Goal: Check status: Check status

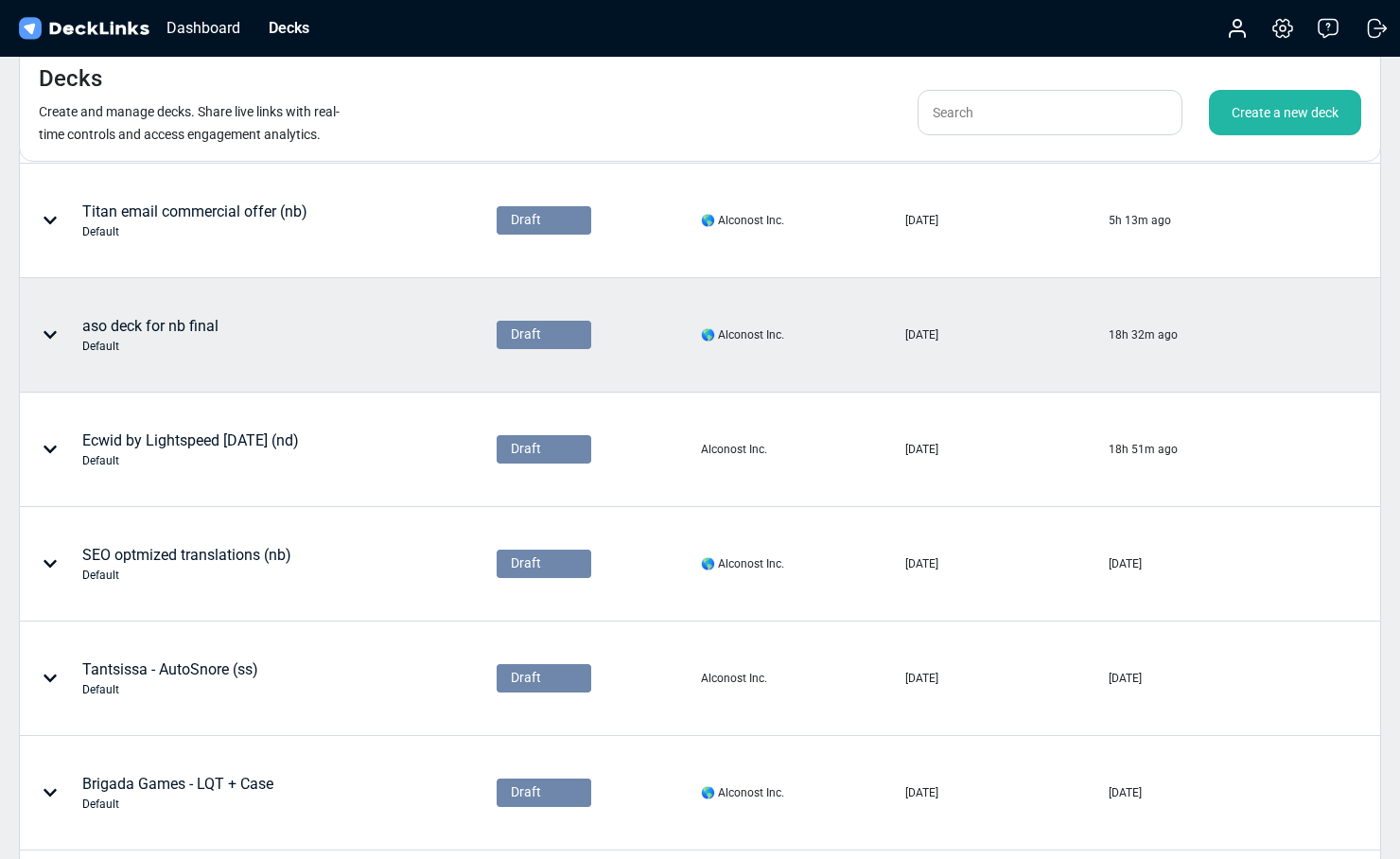
scroll to position [220, 0]
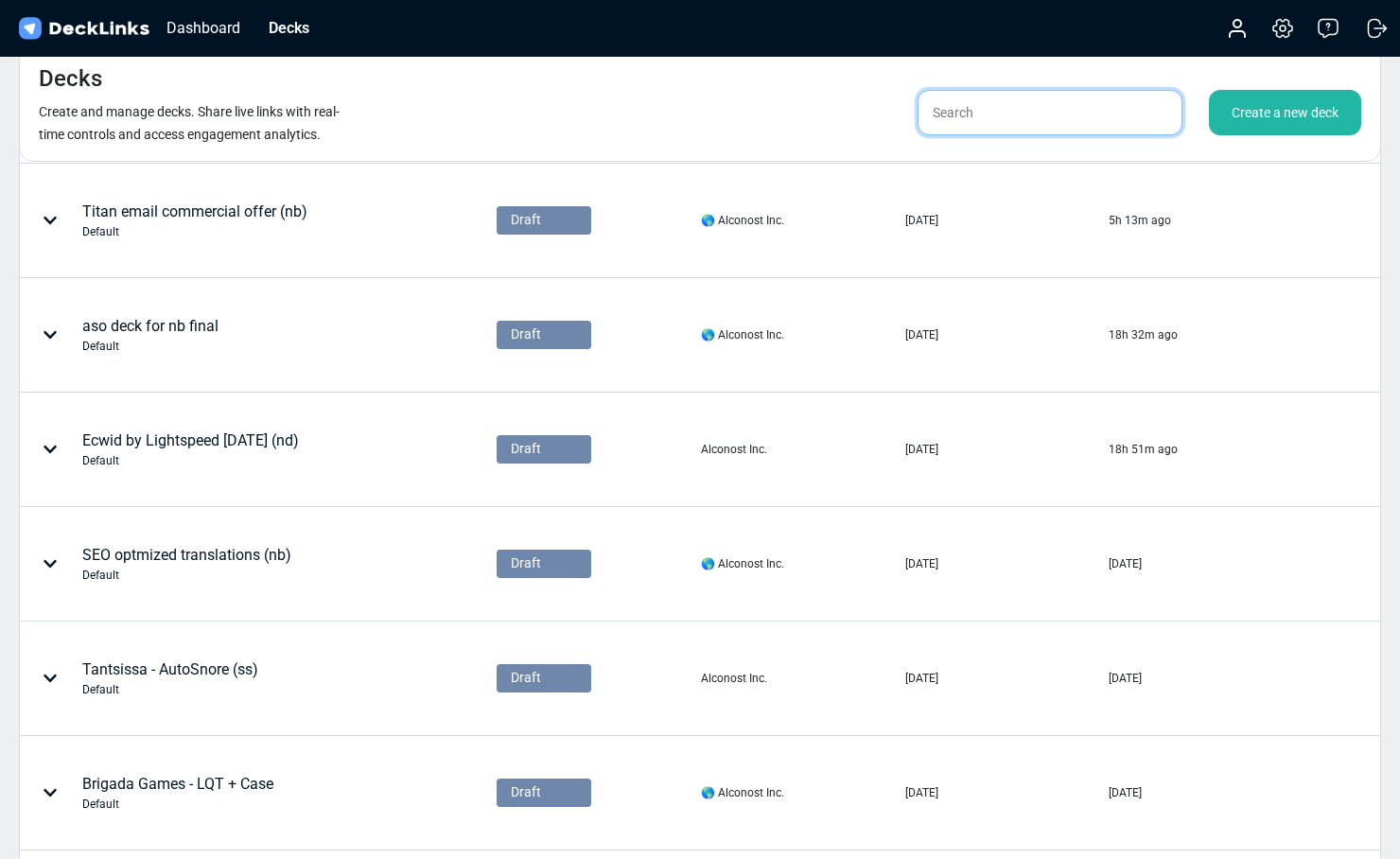
click at [998, 120] on input "text" at bounding box center [1050, 112] width 264 height 46
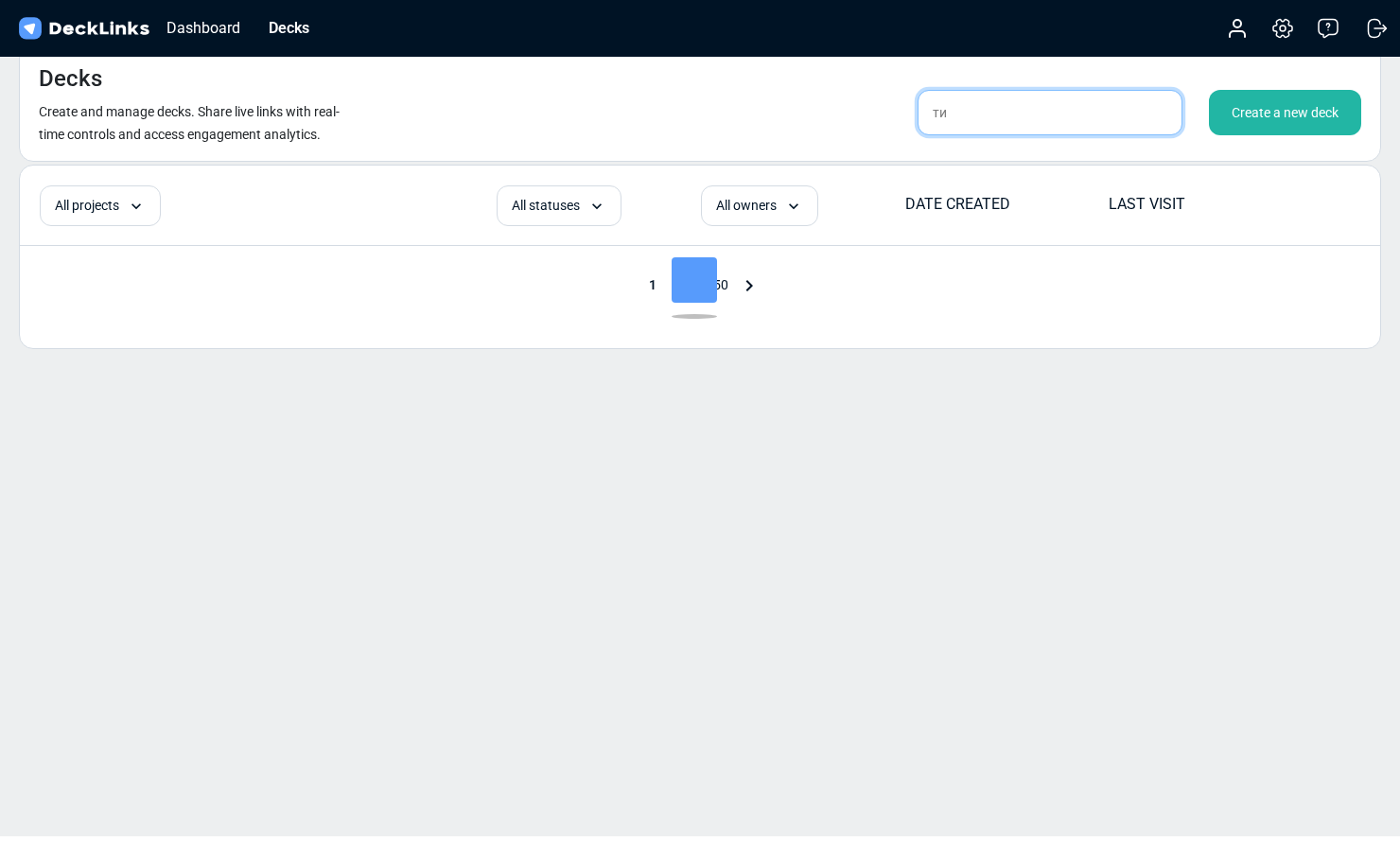
type input "т"
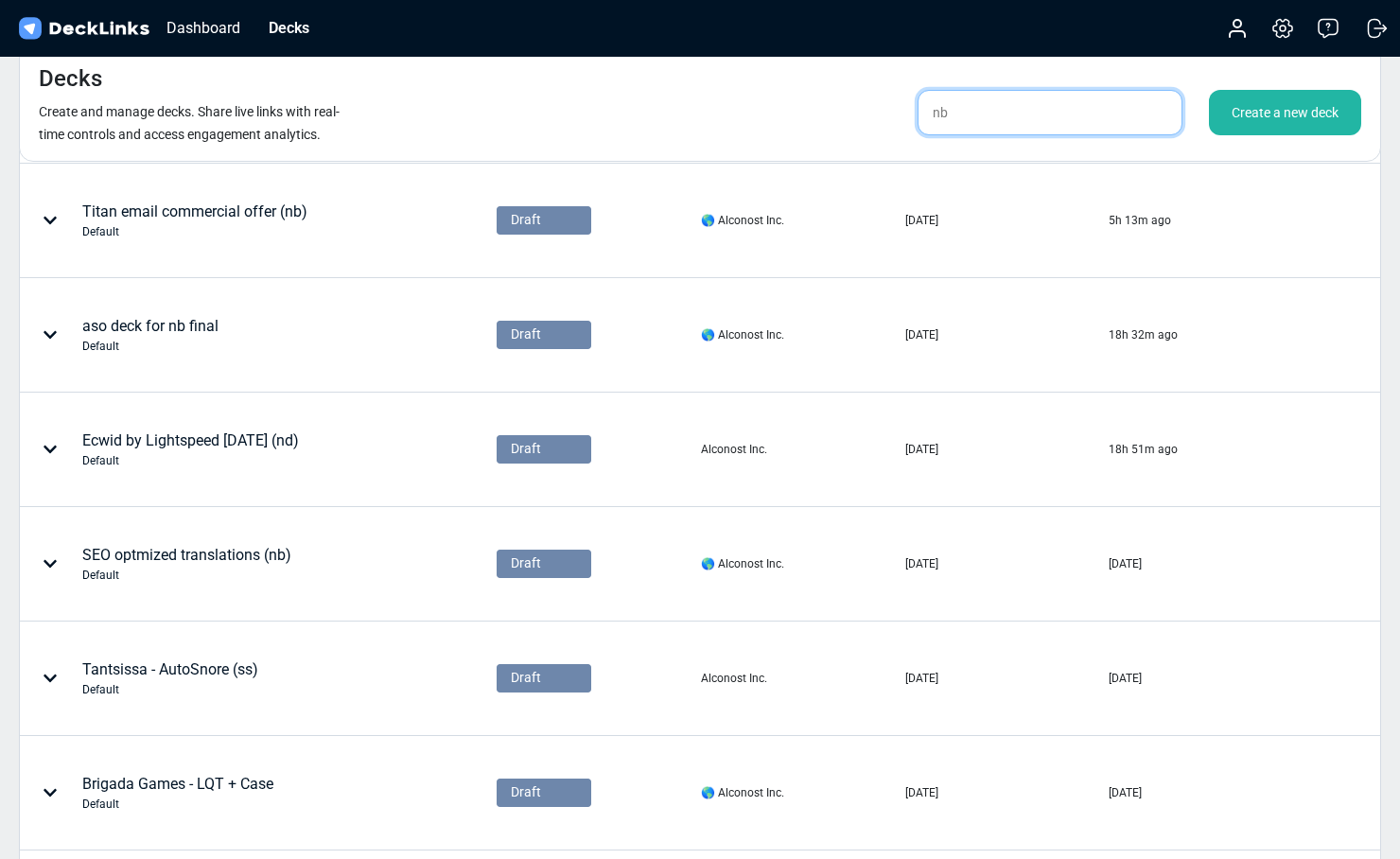
type input "nb"
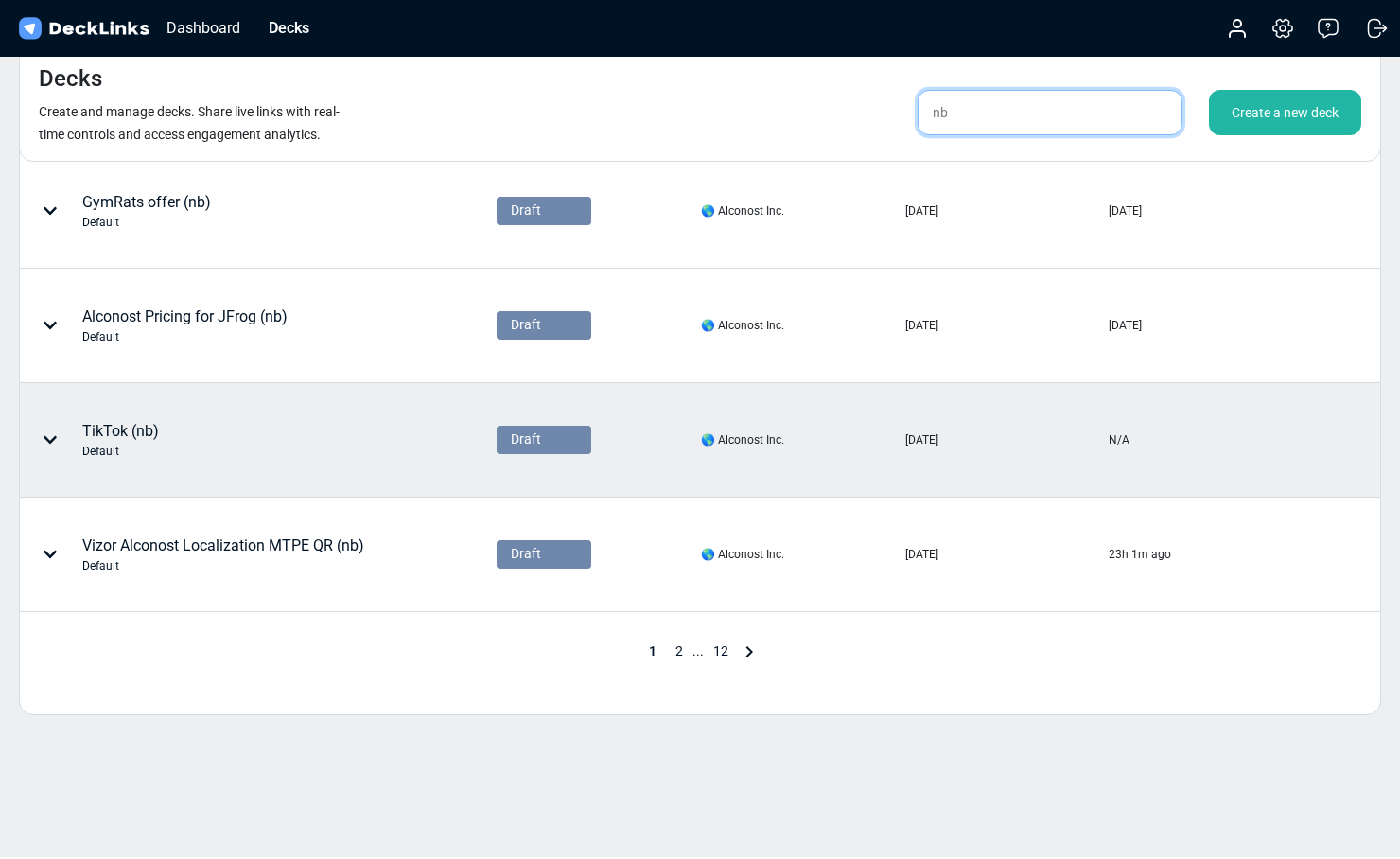
scroll to position [802, 0]
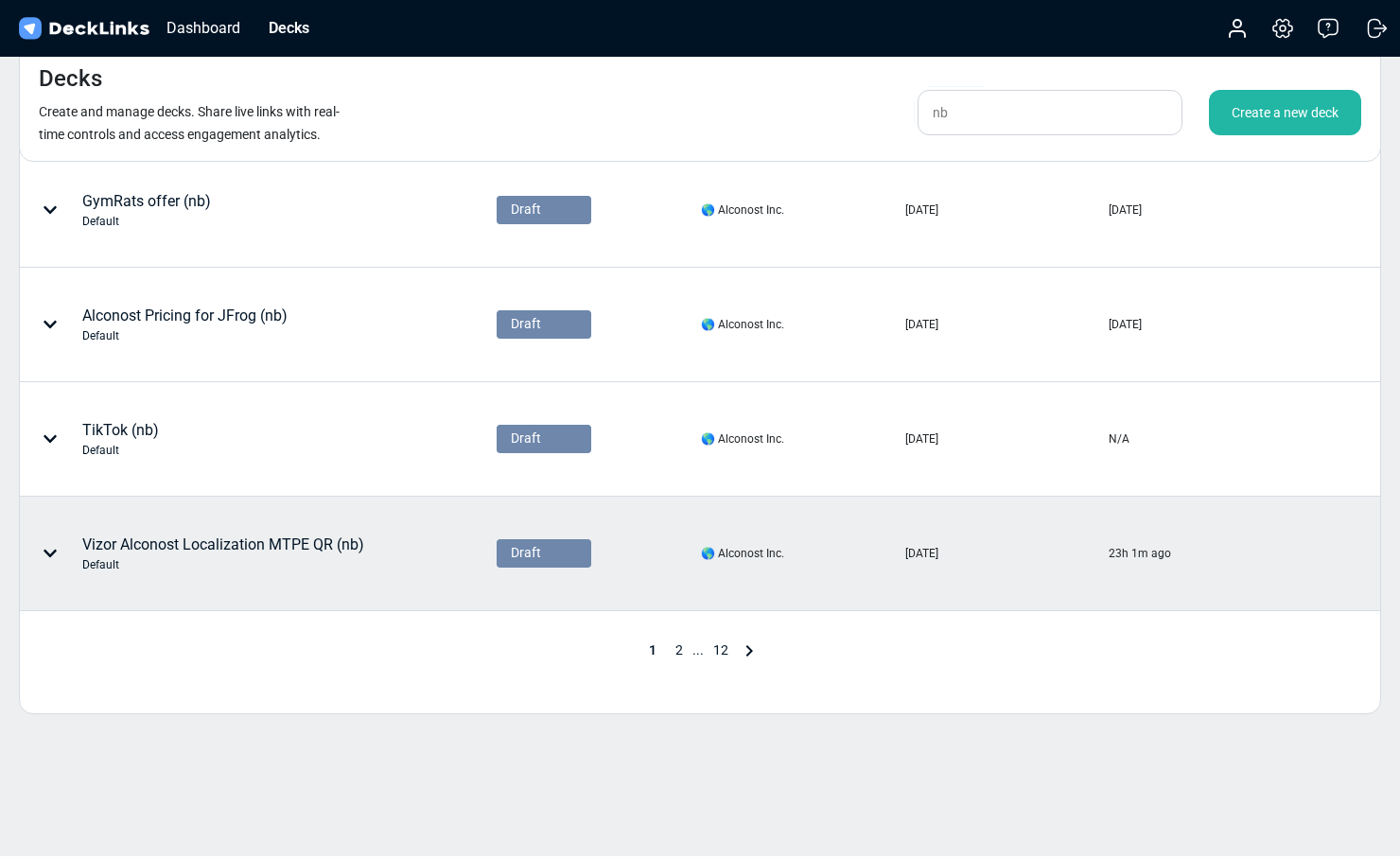
click at [268, 549] on div "Vizor Alconost Localization MTPE QR (nb) Default" at bounding box center [224, 553] width 282 height 40
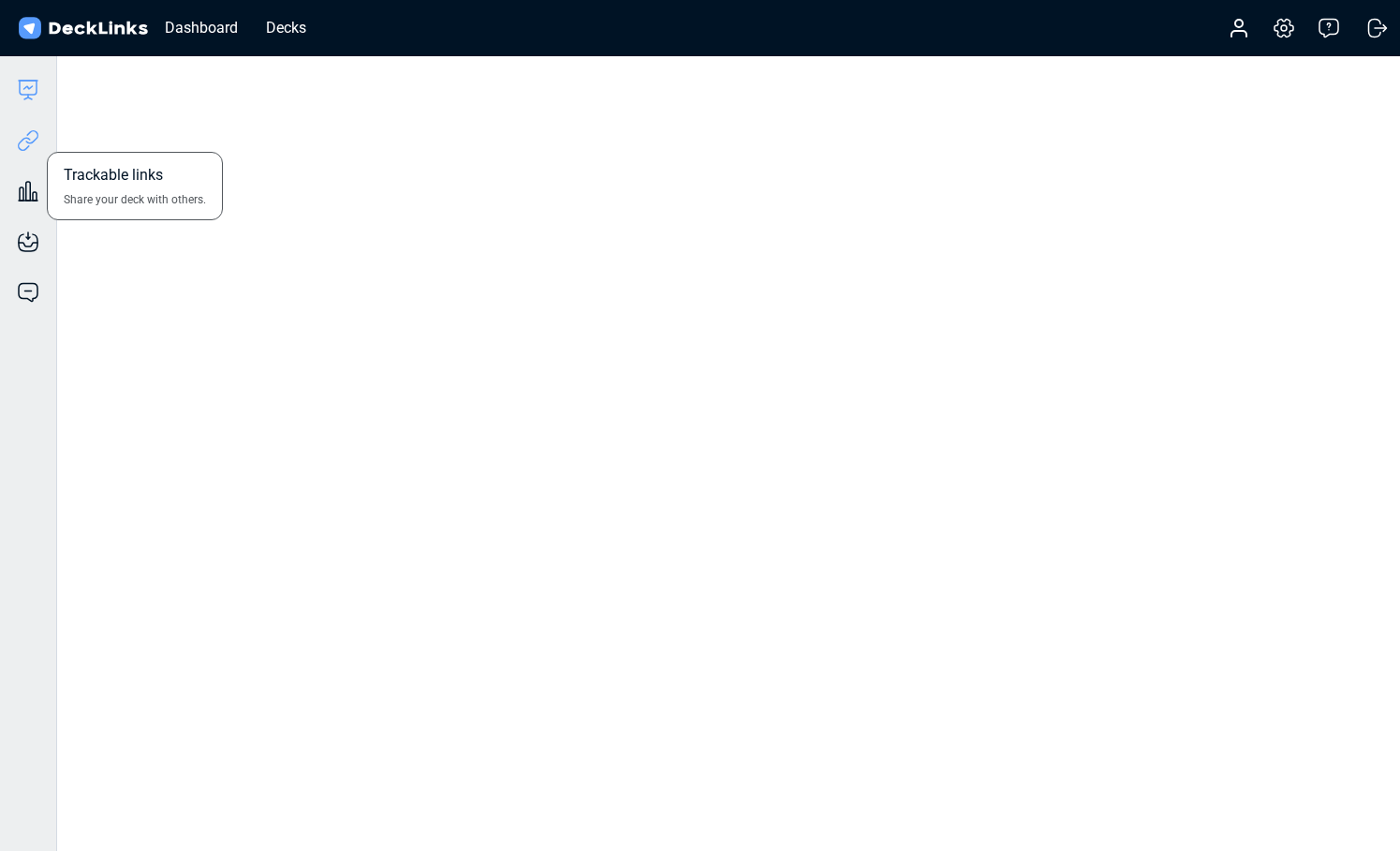
click at [28, 142] on icon at bounding box center [32, 137] width 13 height 14
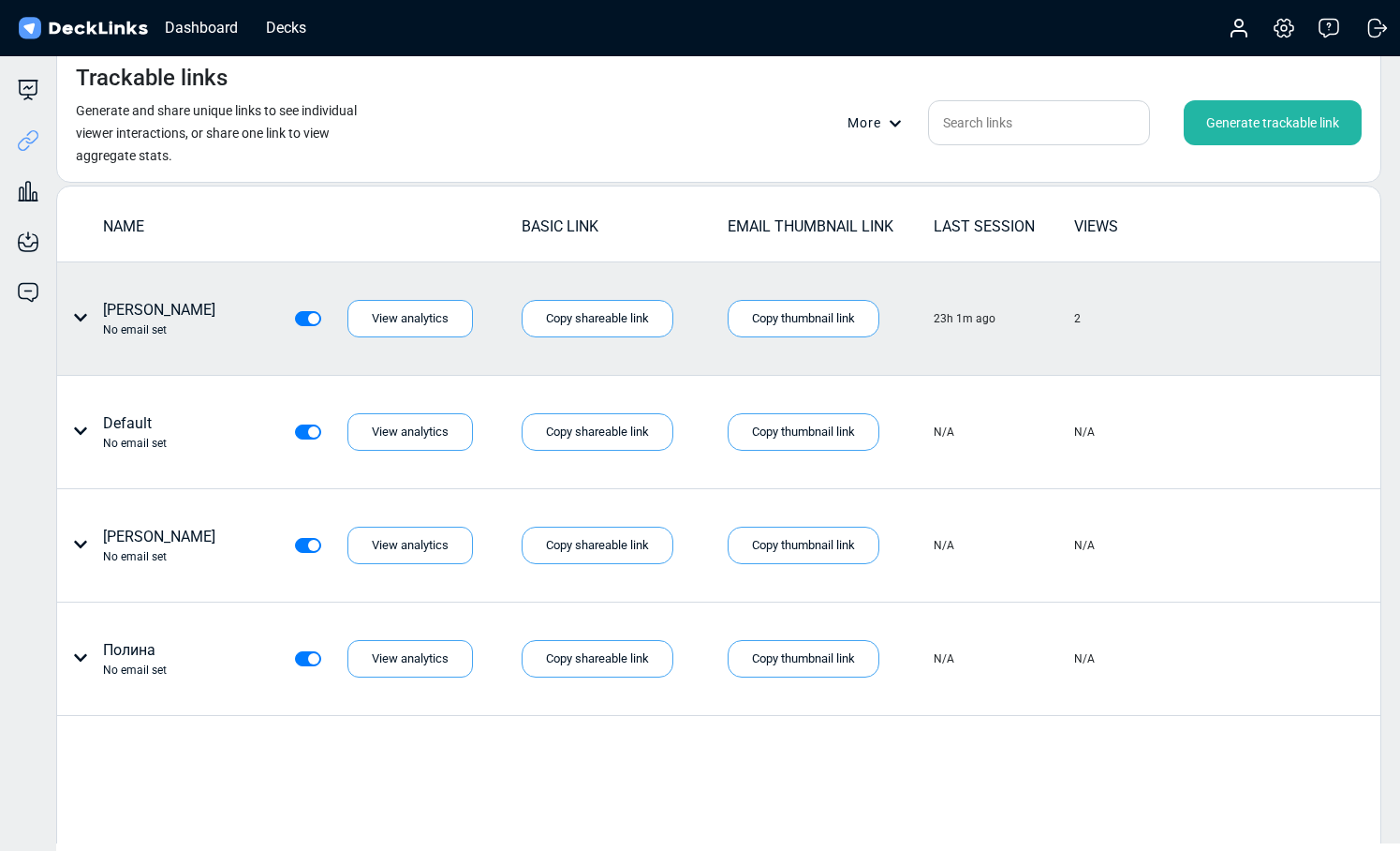
click at [151, 323] on div "No email set" at bounding box center [159, 330] width 113 height 17
click at [380, 315] on div "View analytics" at bounding box center [410, 318] width 125 height 38
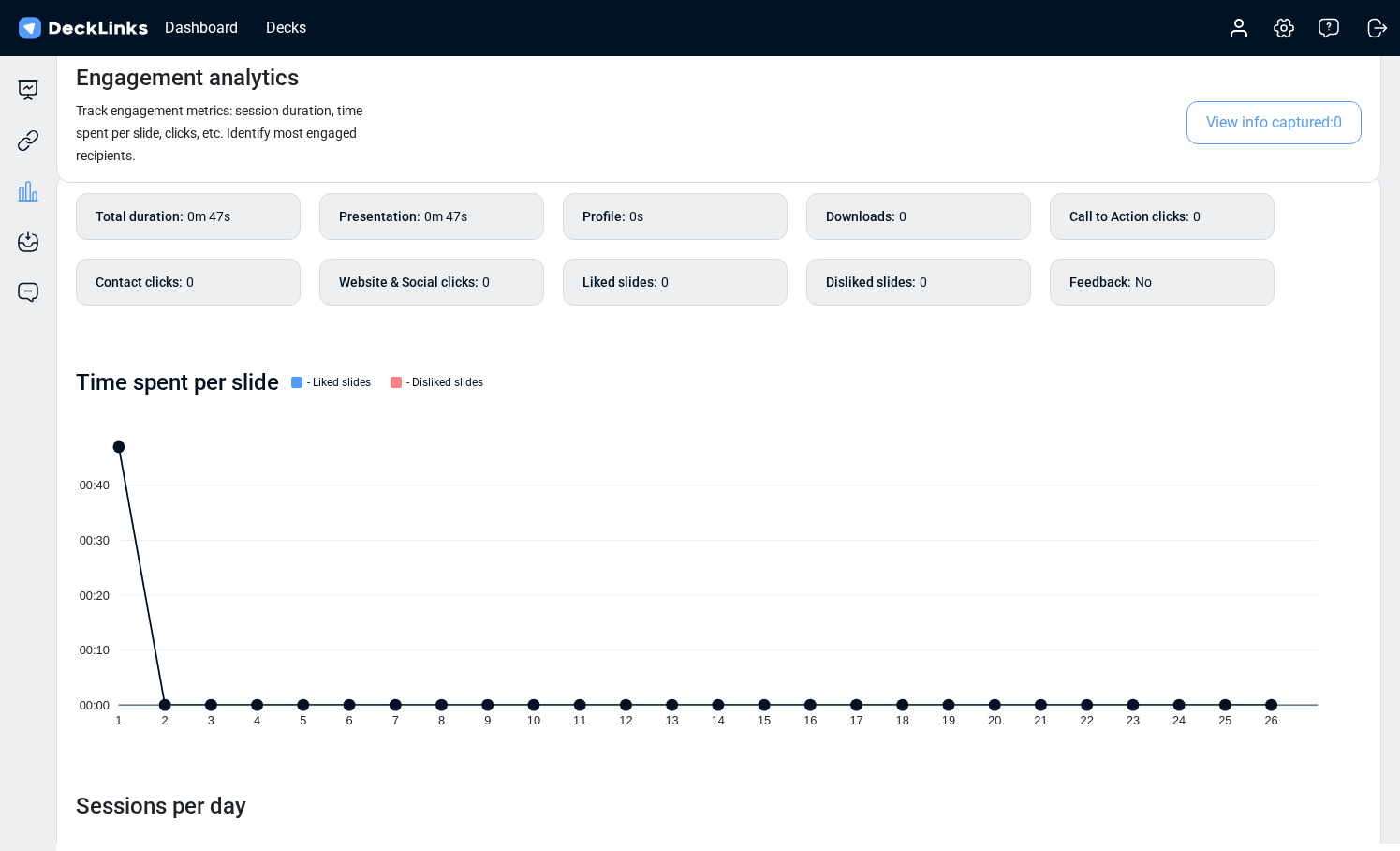
scroll to position [82, 0]
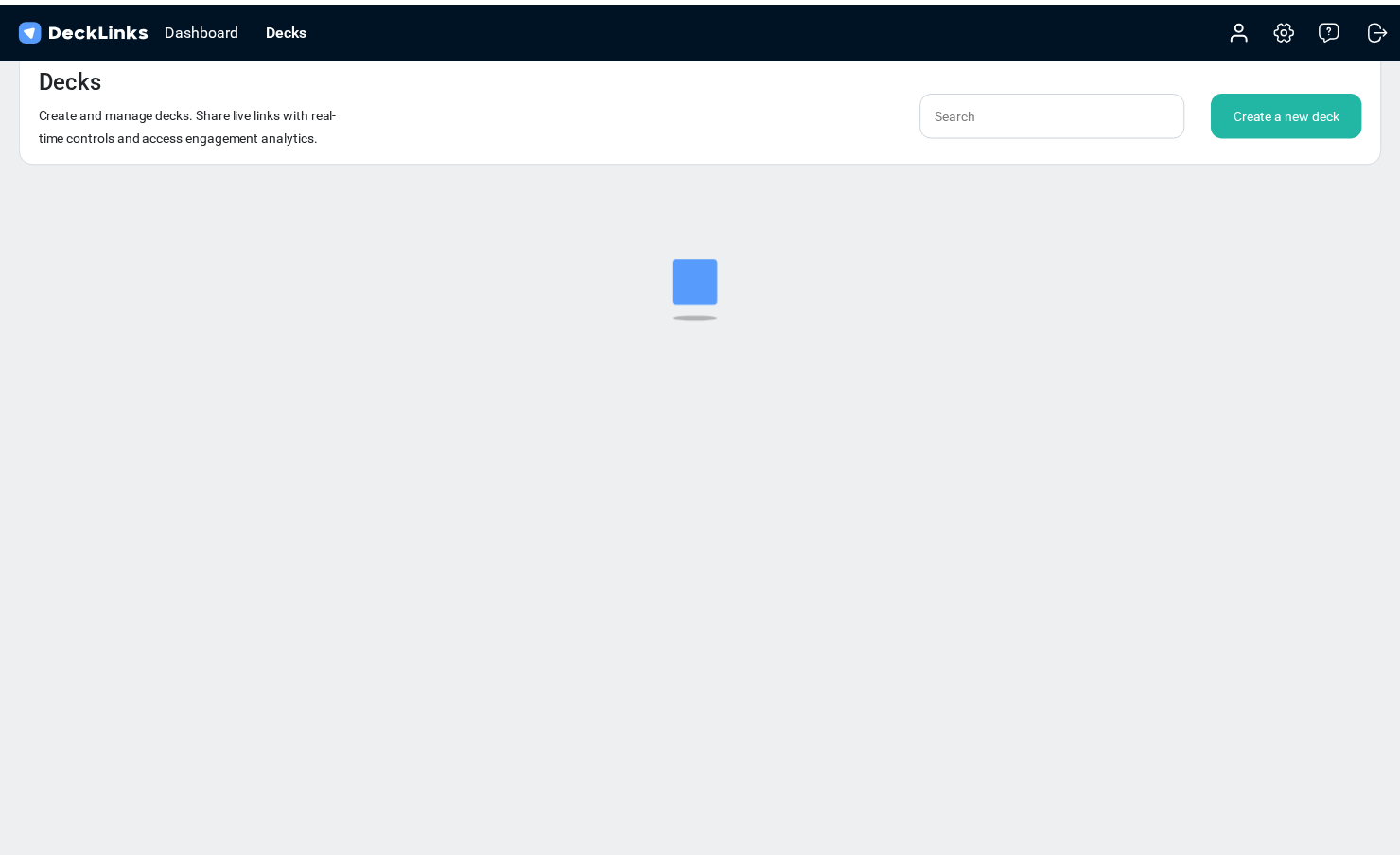
scroll to position [22, 0]
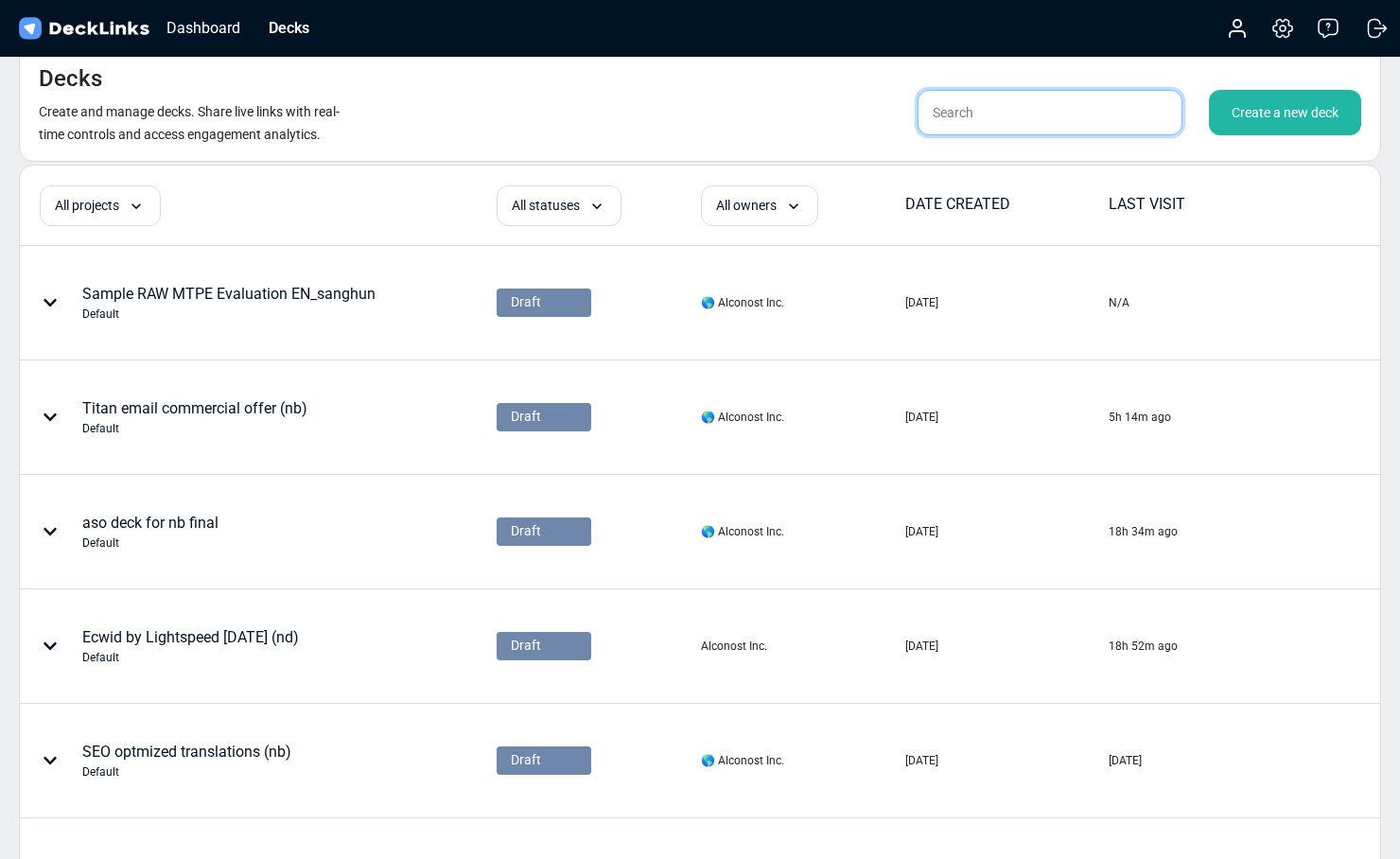
click at [1016, 118] on input "text" at bounding box center [1050, 112] width 264 height 46
type input "т"
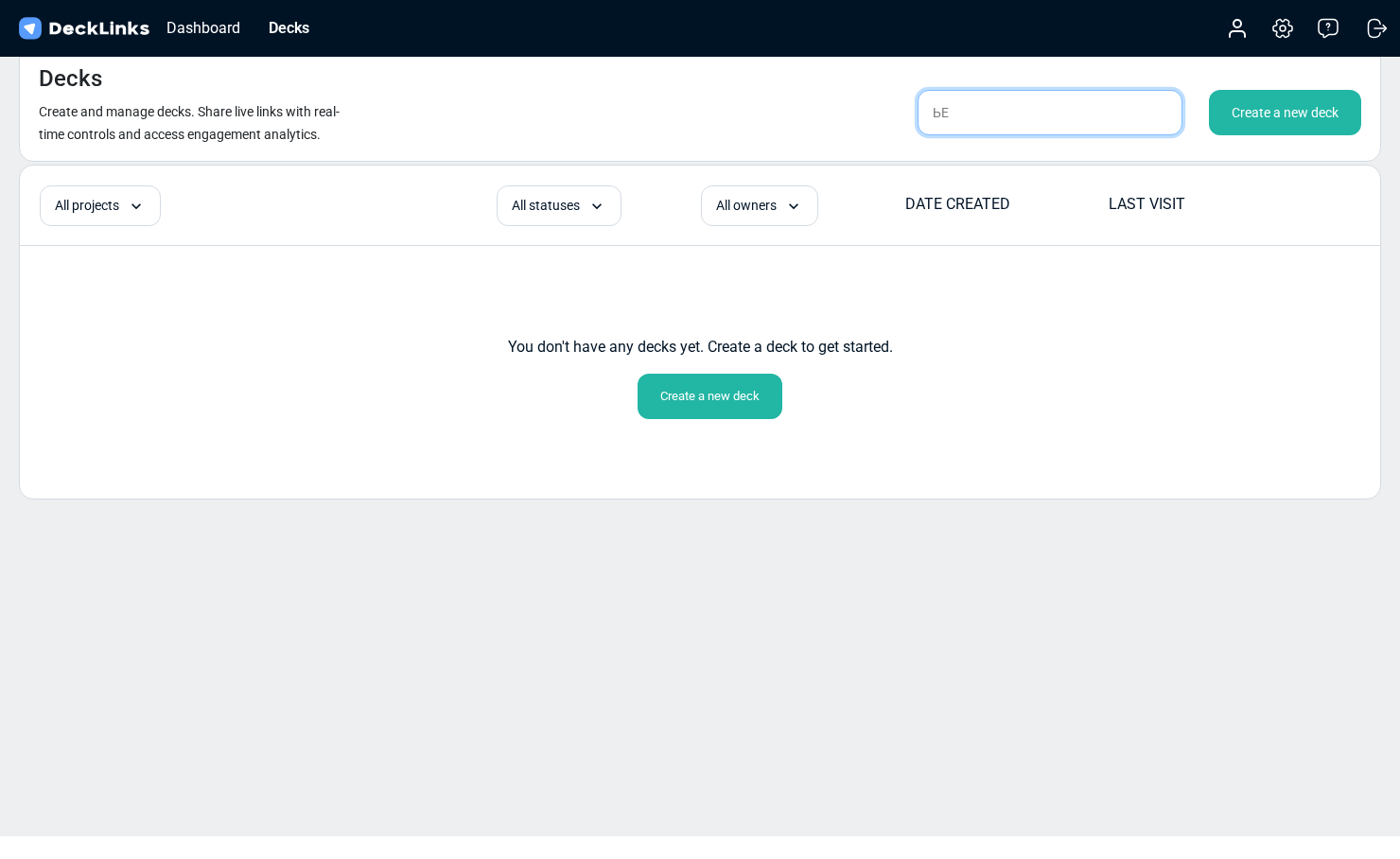
type input "Ь"
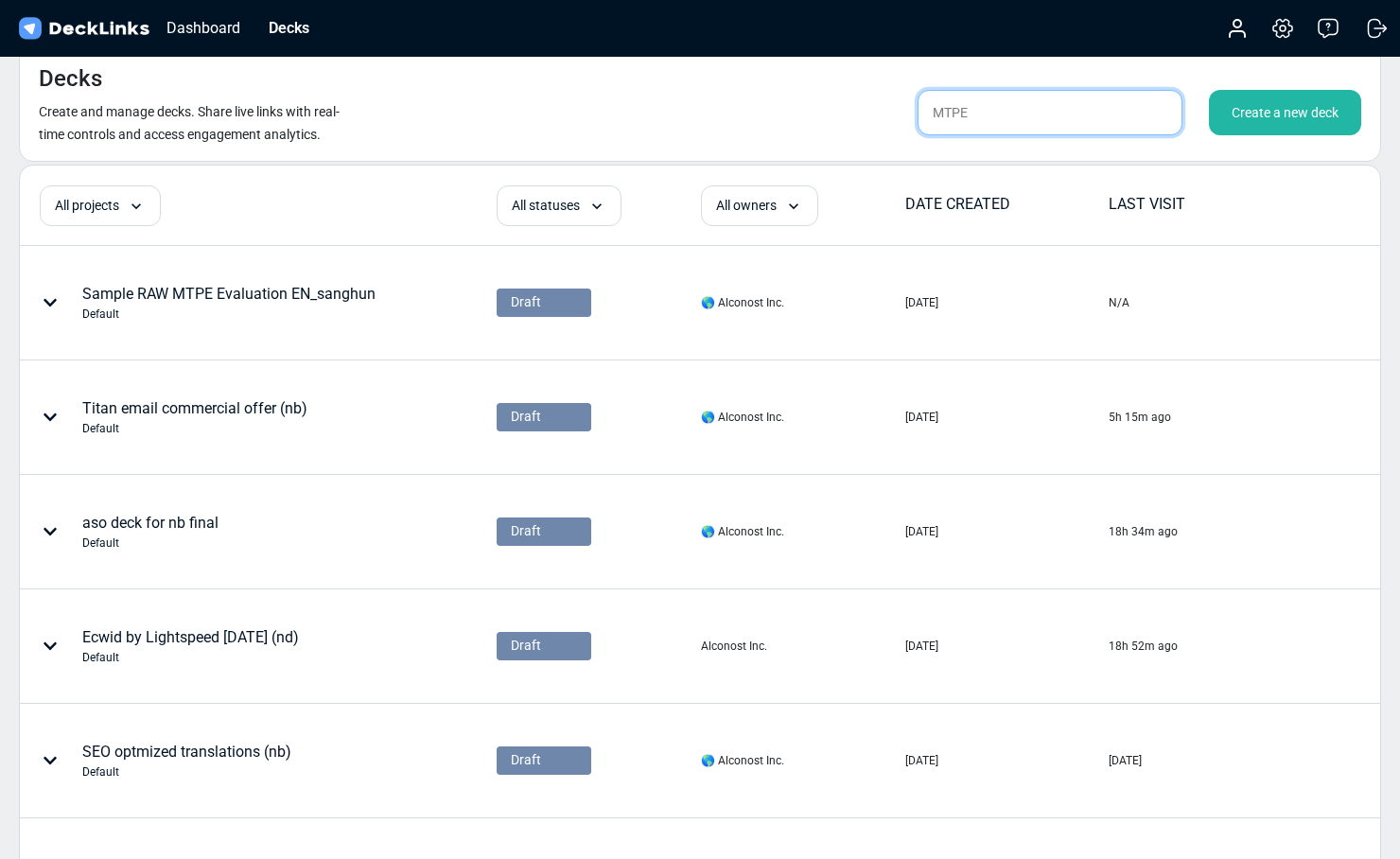
type input "MTPE"
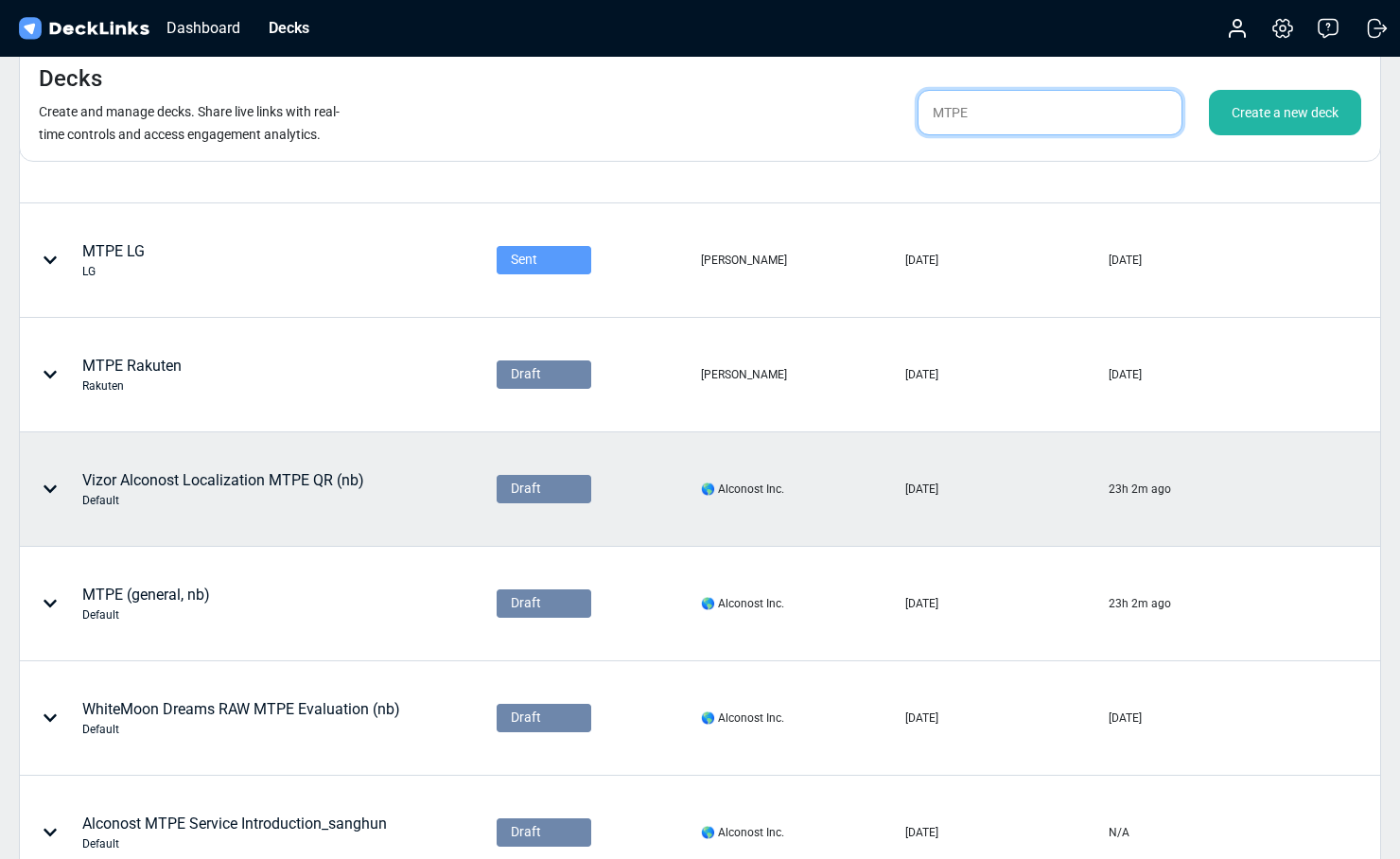
scroll to position [412, 0]
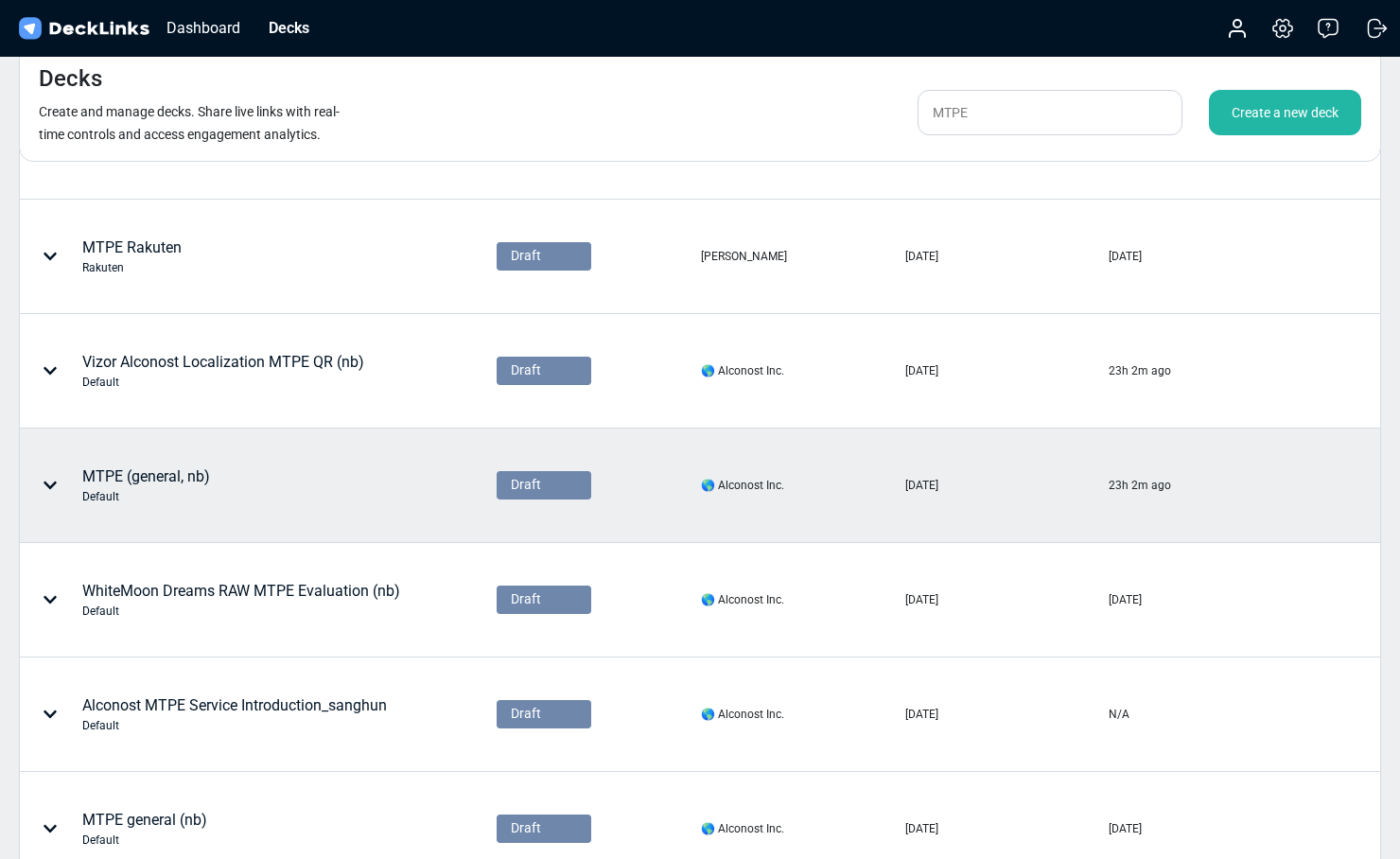
click at [253, 490] on div "MTPE (general, nb) Default" at bounding box center [198, 485] width 356 height 56
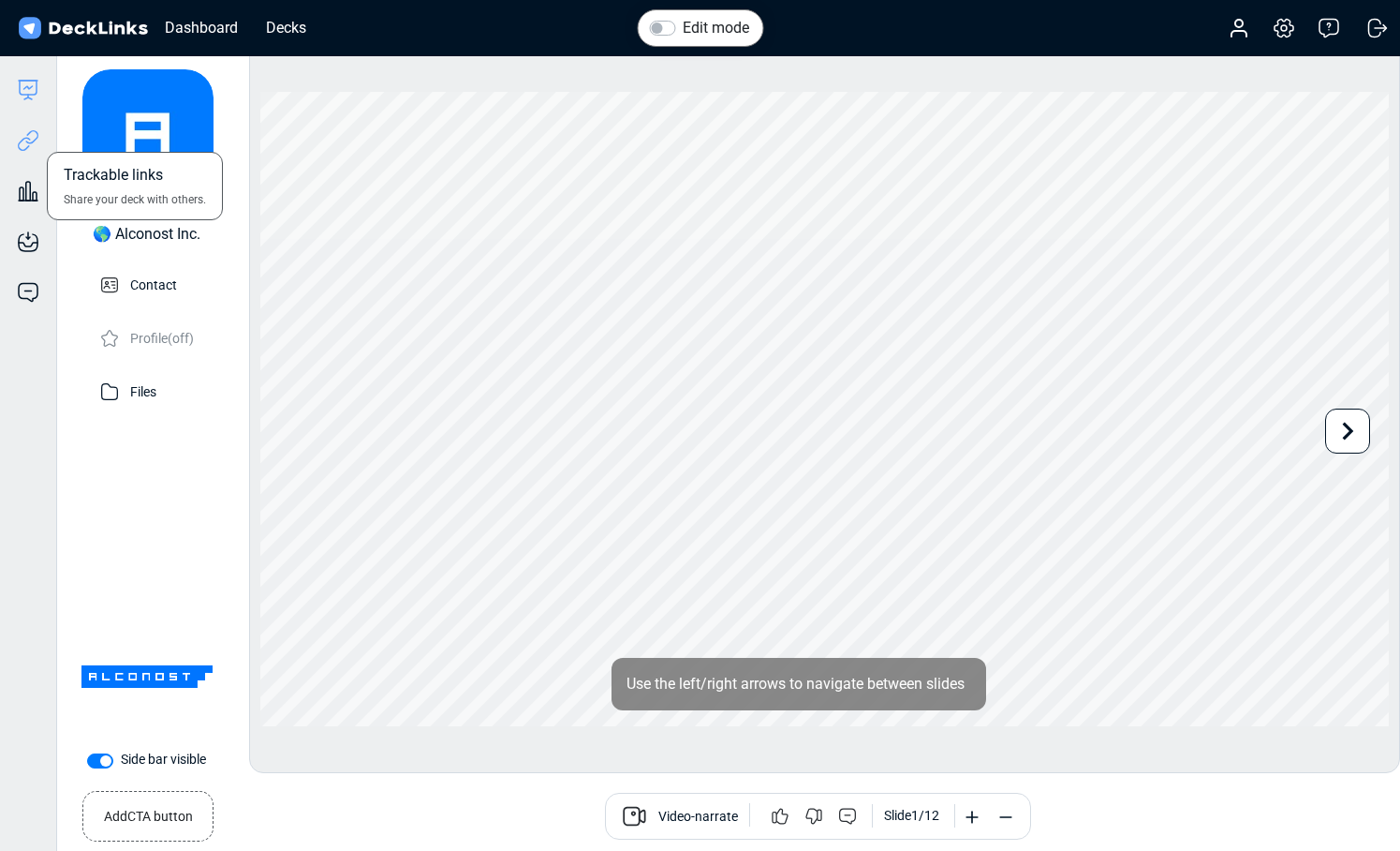
click at [32, 129] on icon at bounding box center [28, 140] width 22 height 22
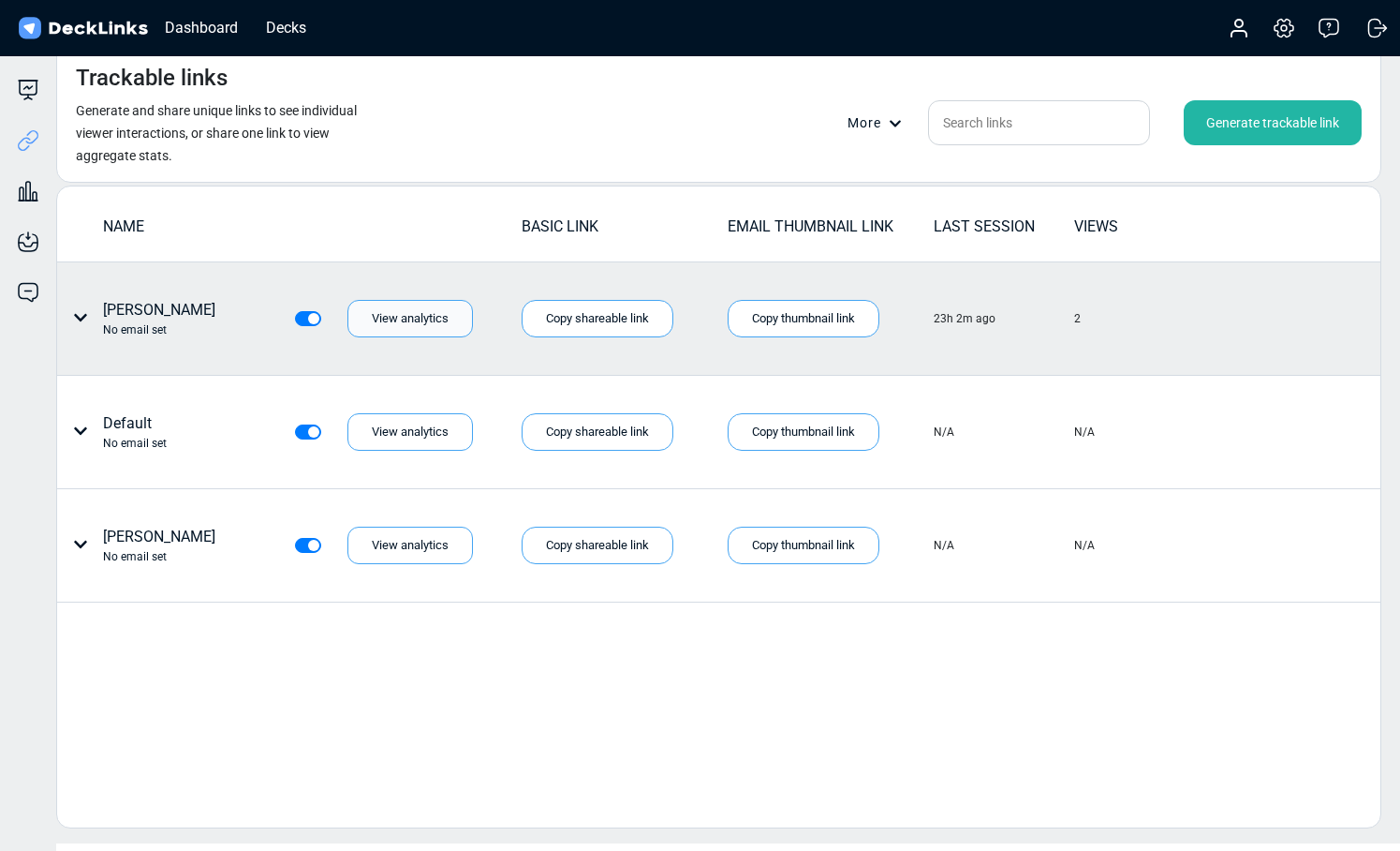
click at [396, 322] on div "View analytics" at bounding box center [410, 318] width 125 height 38
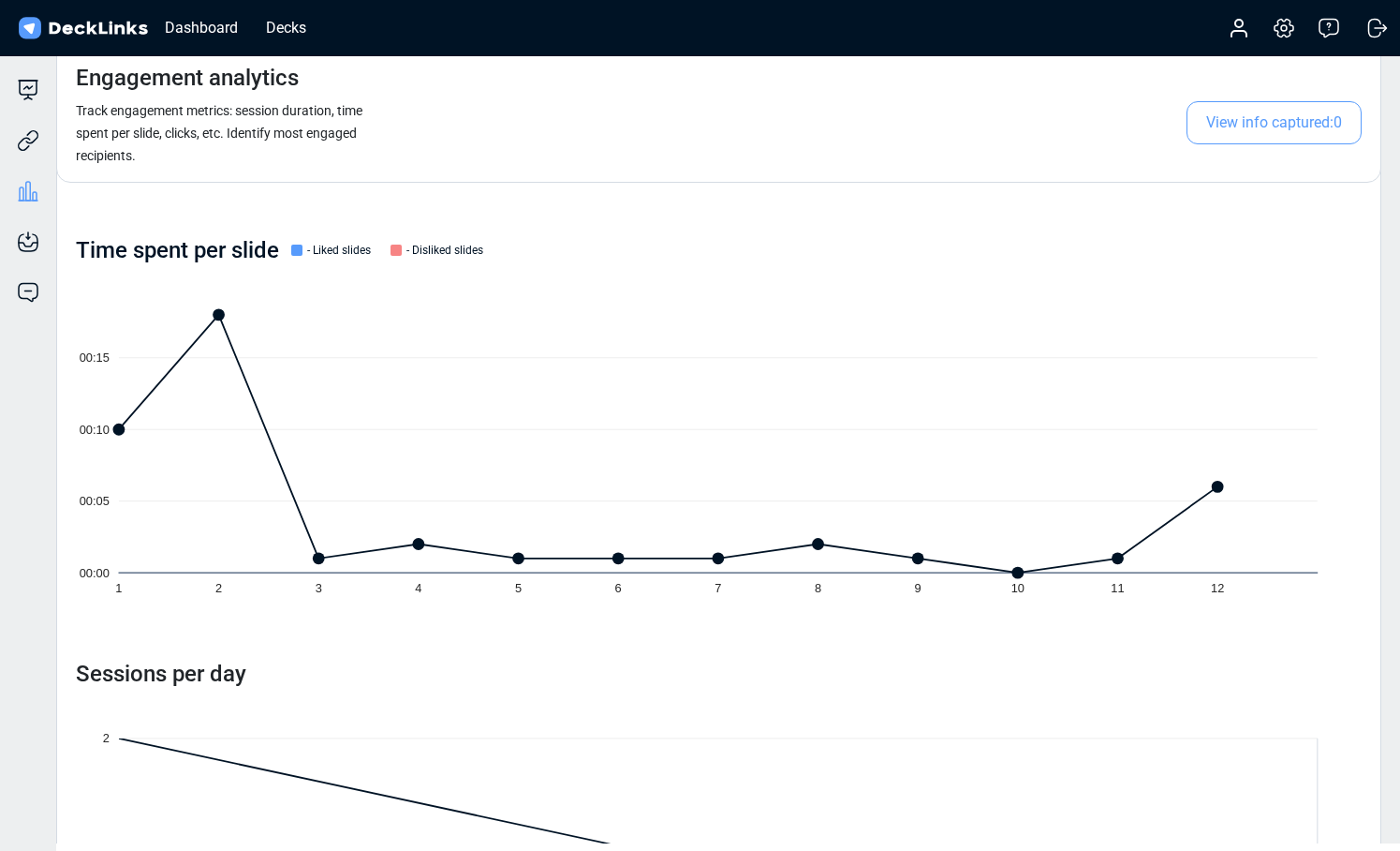
scroll to position [214, 0]
click at [303, 30] on div "Decks" at bounding box center [286, 28] width 59 height 23
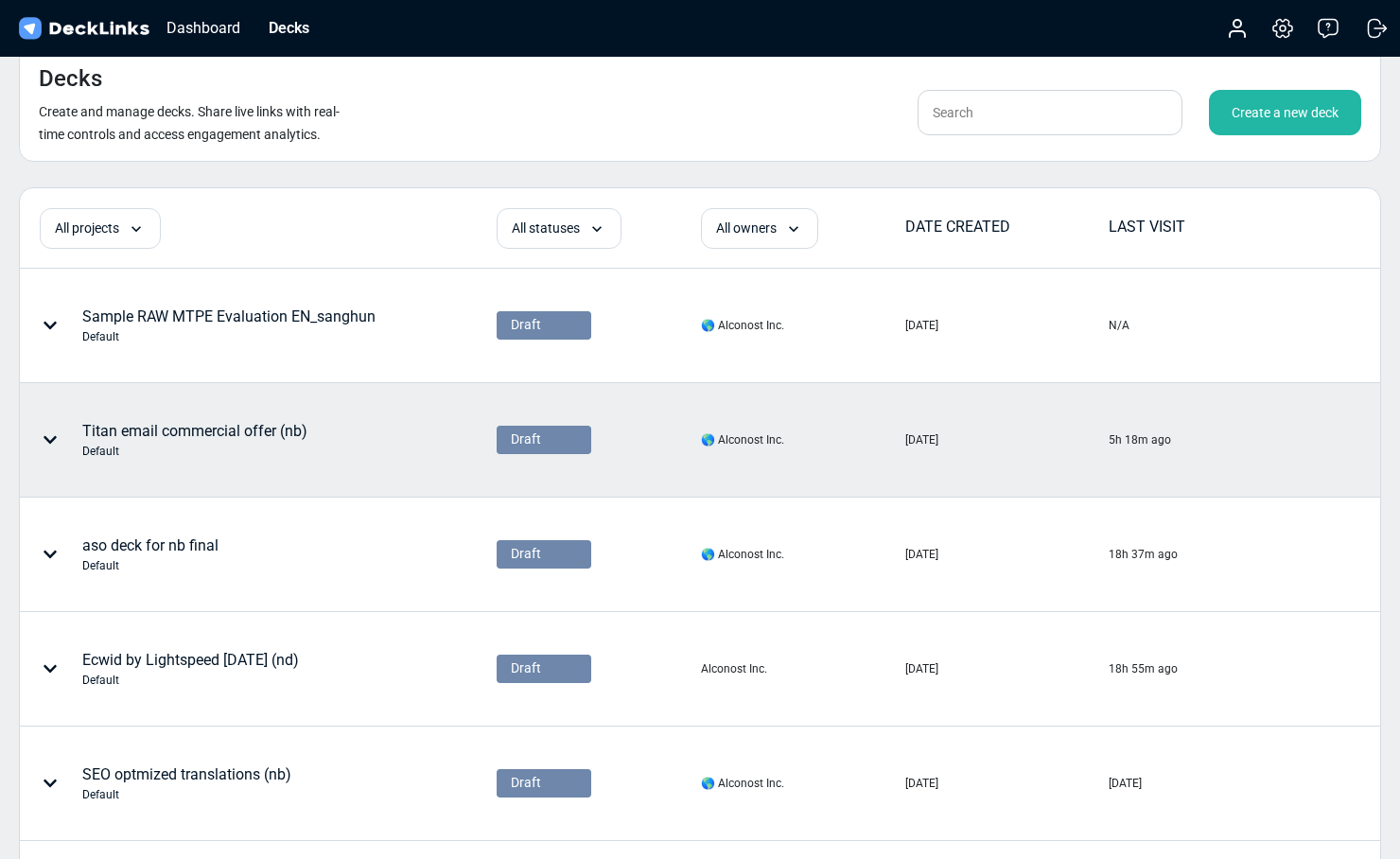
click at [289, 438] on div "Titan email commercial offer (nb) Default" at bounding box center [195, 439] width 226 height 40
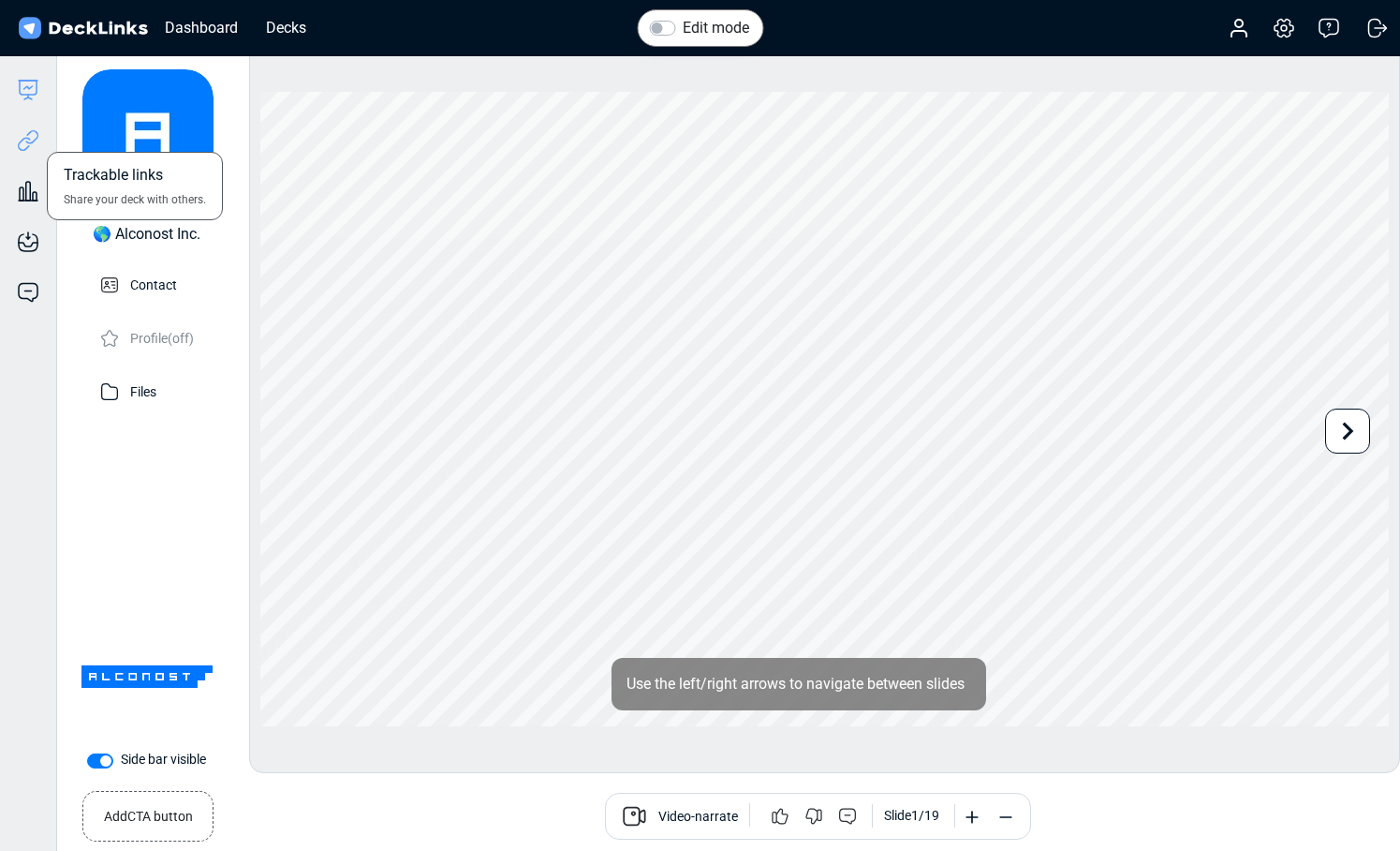
click at [19, 137] on icon at bounding box center [28, 140] width 22 height 22
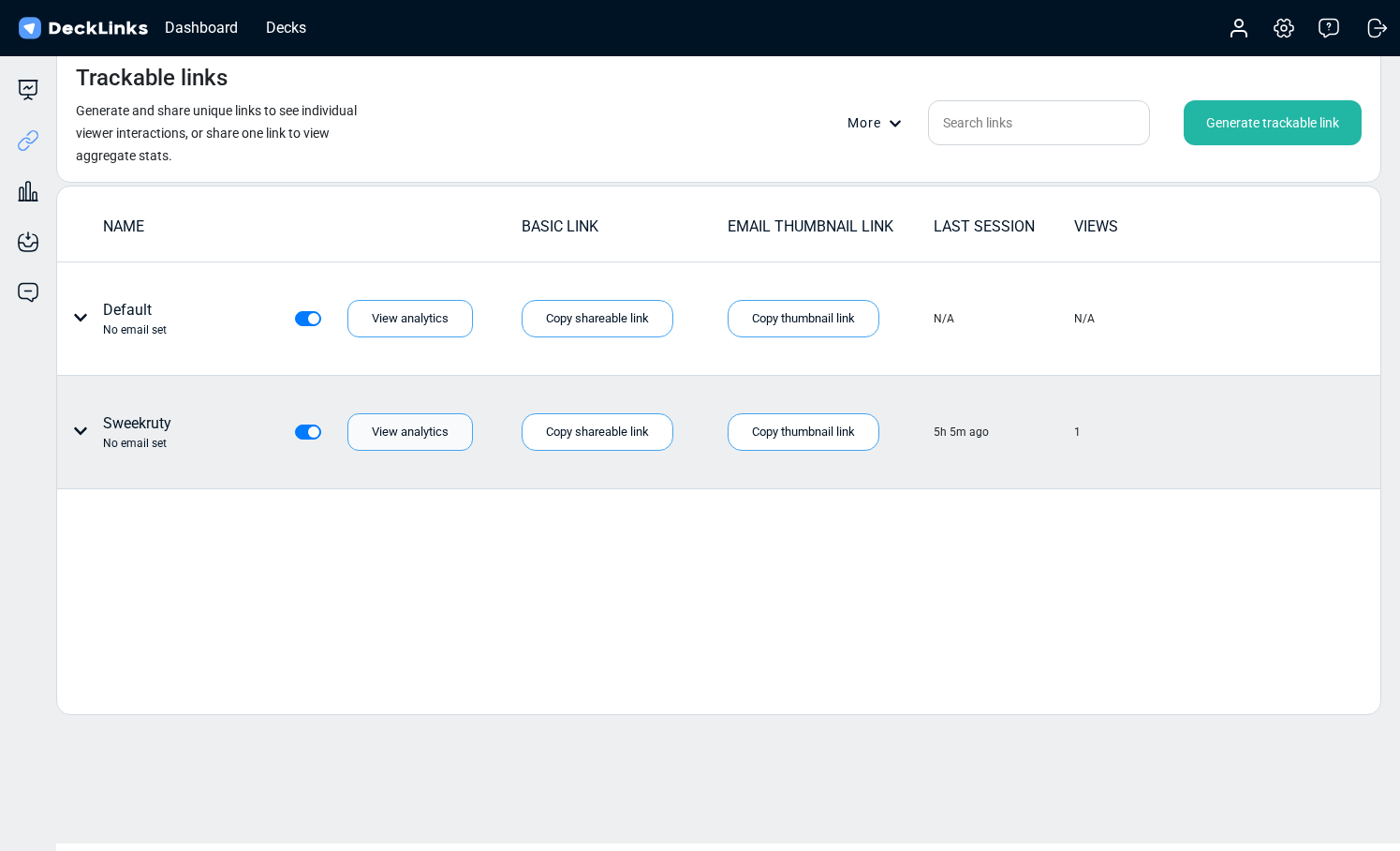
click at [387, 441] on div "View analytics" at bounding box center [410, 431] width 125 height 38
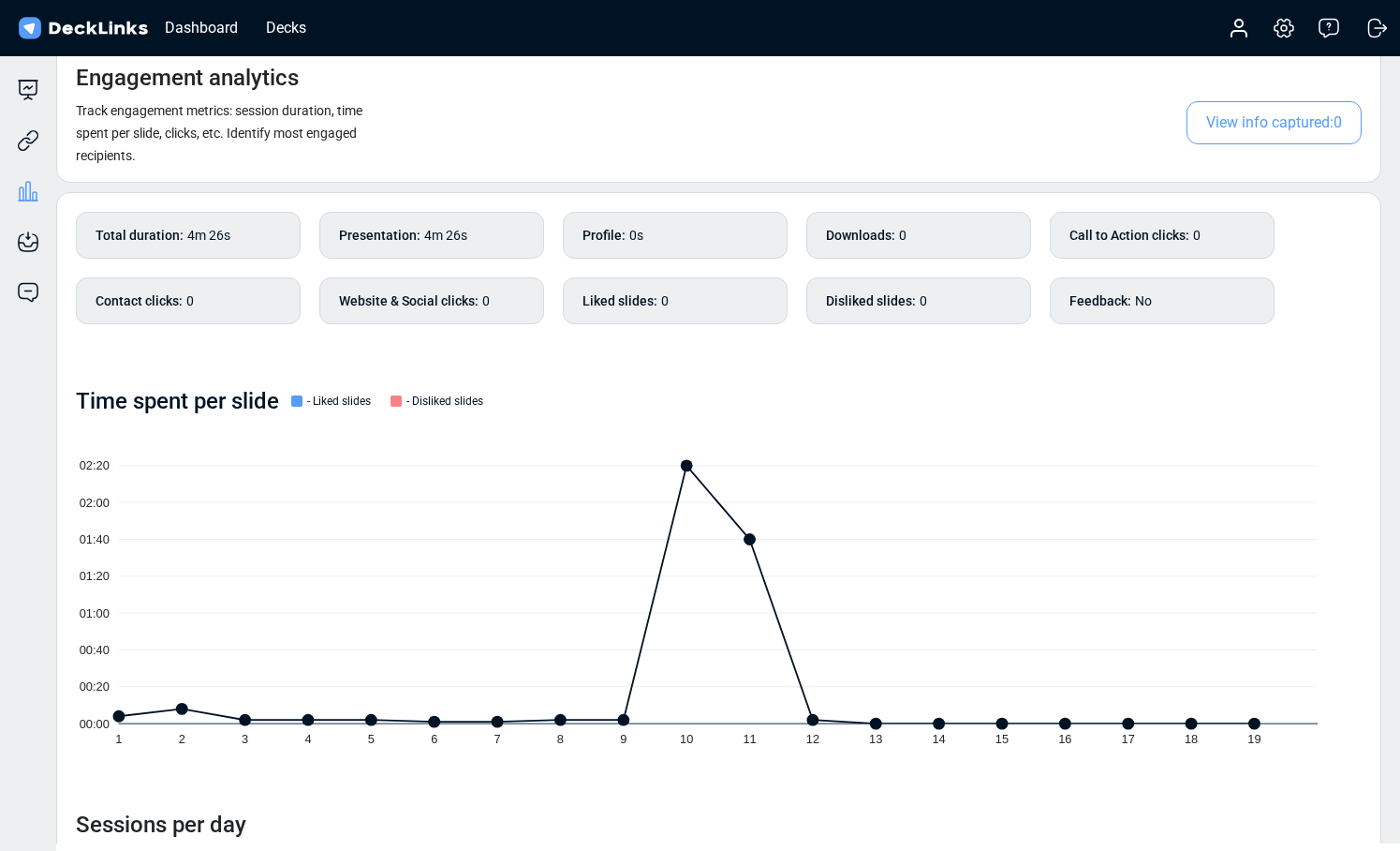
scroll to position [83, 0]
